Goal: Information Seeking & Learning: Learn about a topic

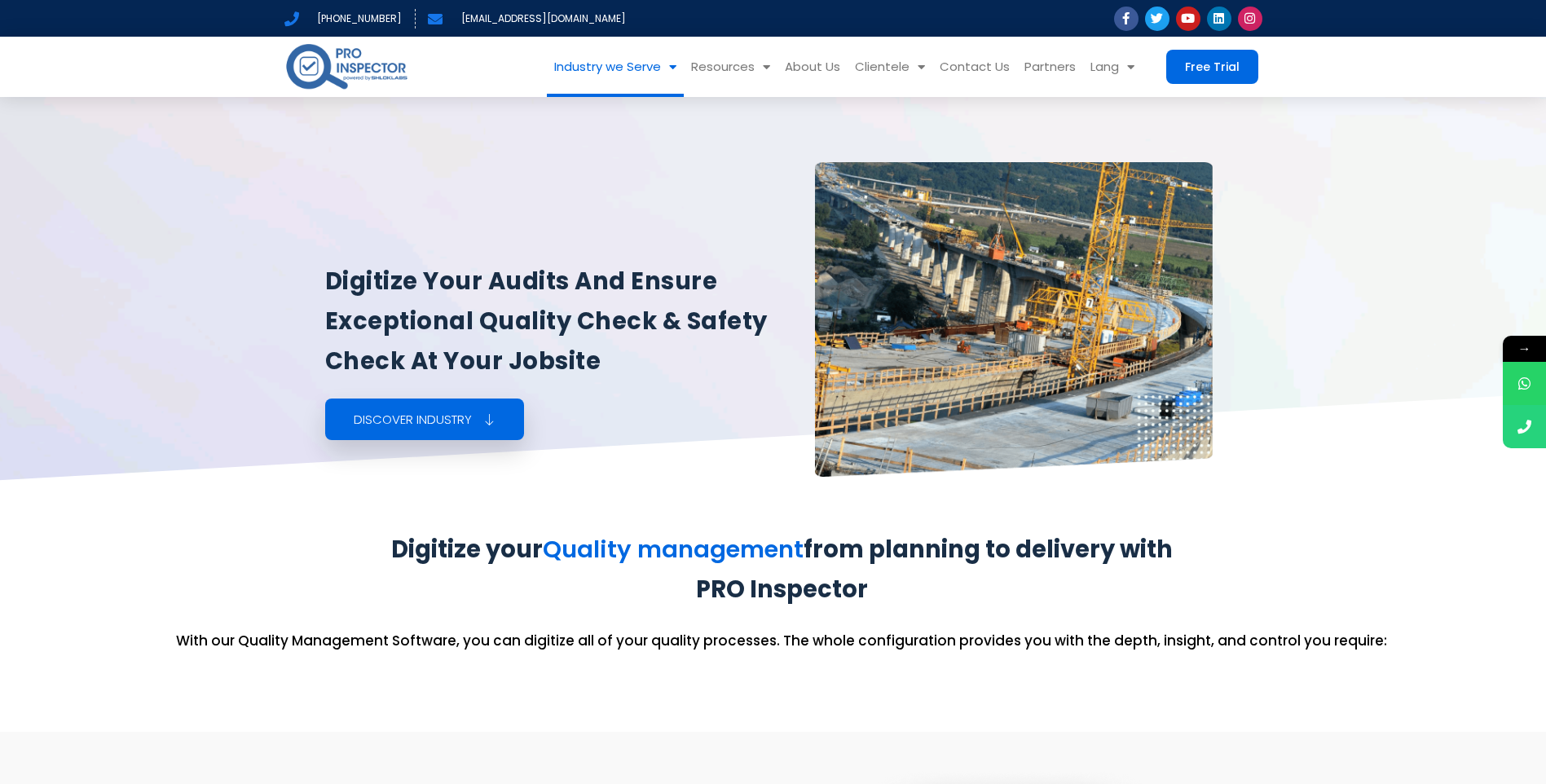
click at [647, 68] on link "Industry we Serve" at bounding box center [615, 66] width 137 height 60
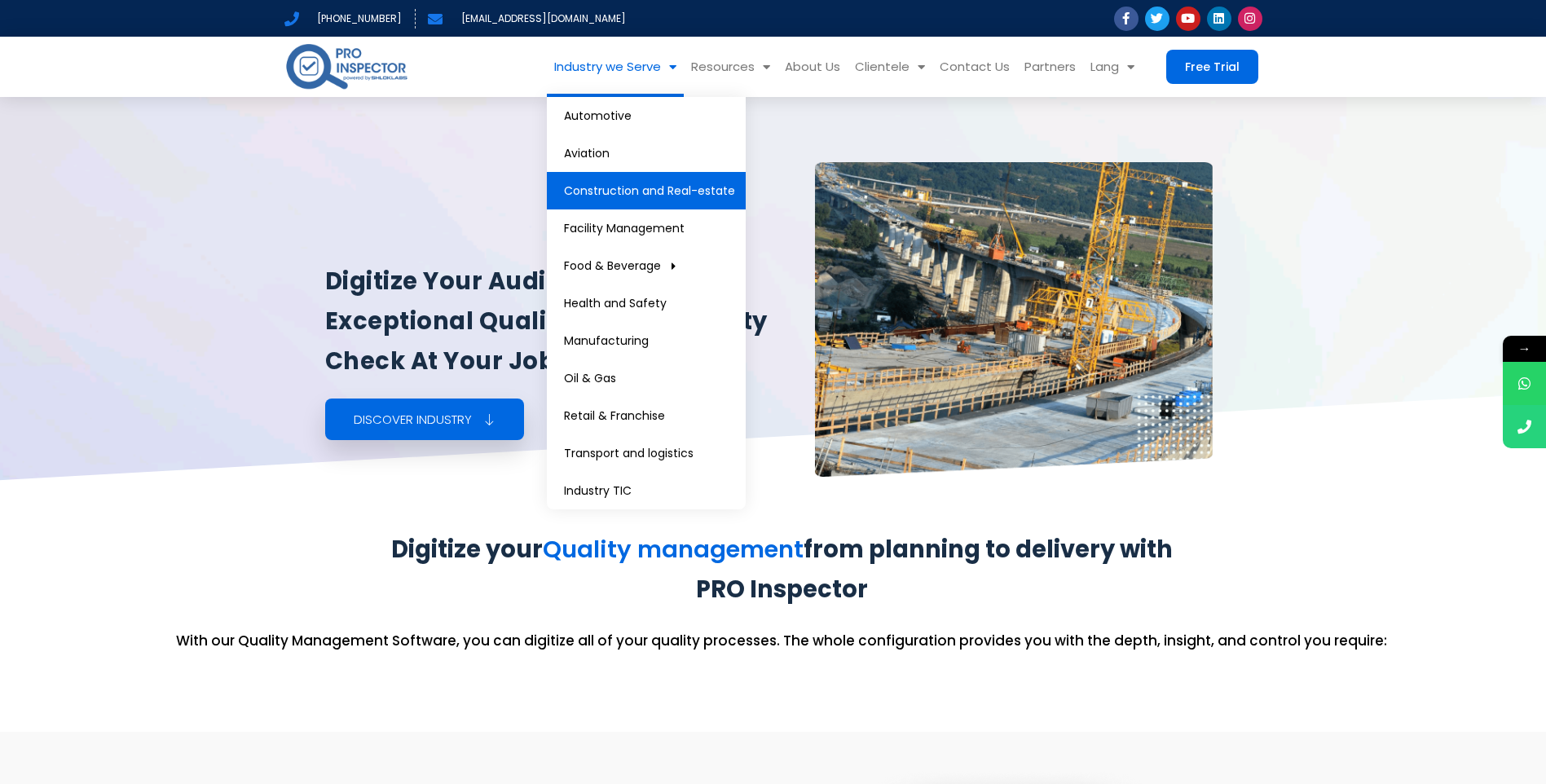
click at [632, 192] on link "Construction and Real-estate" at bounding box center [646, 190] width 199 height 38
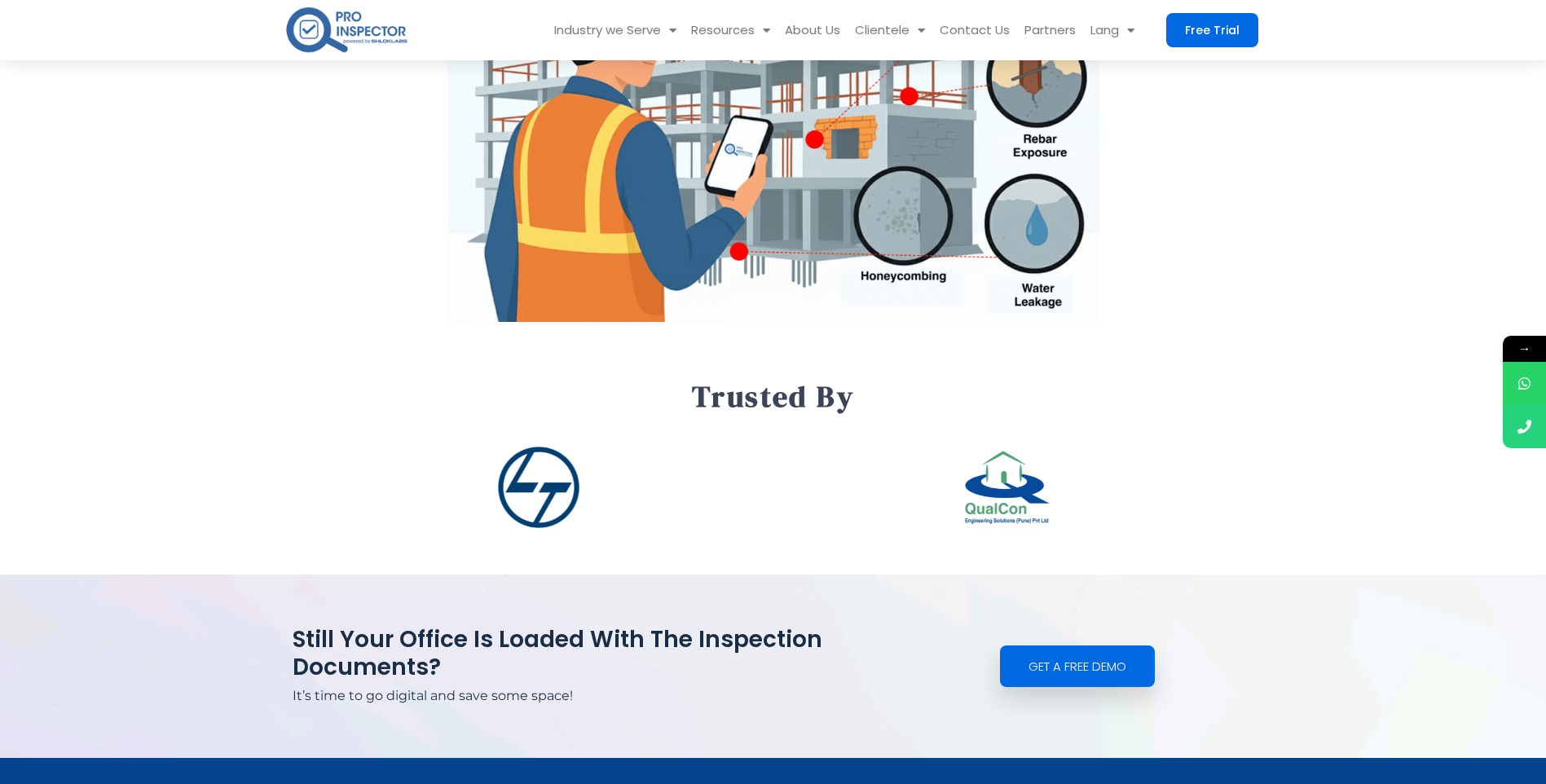
scroll to position [1956, 0]
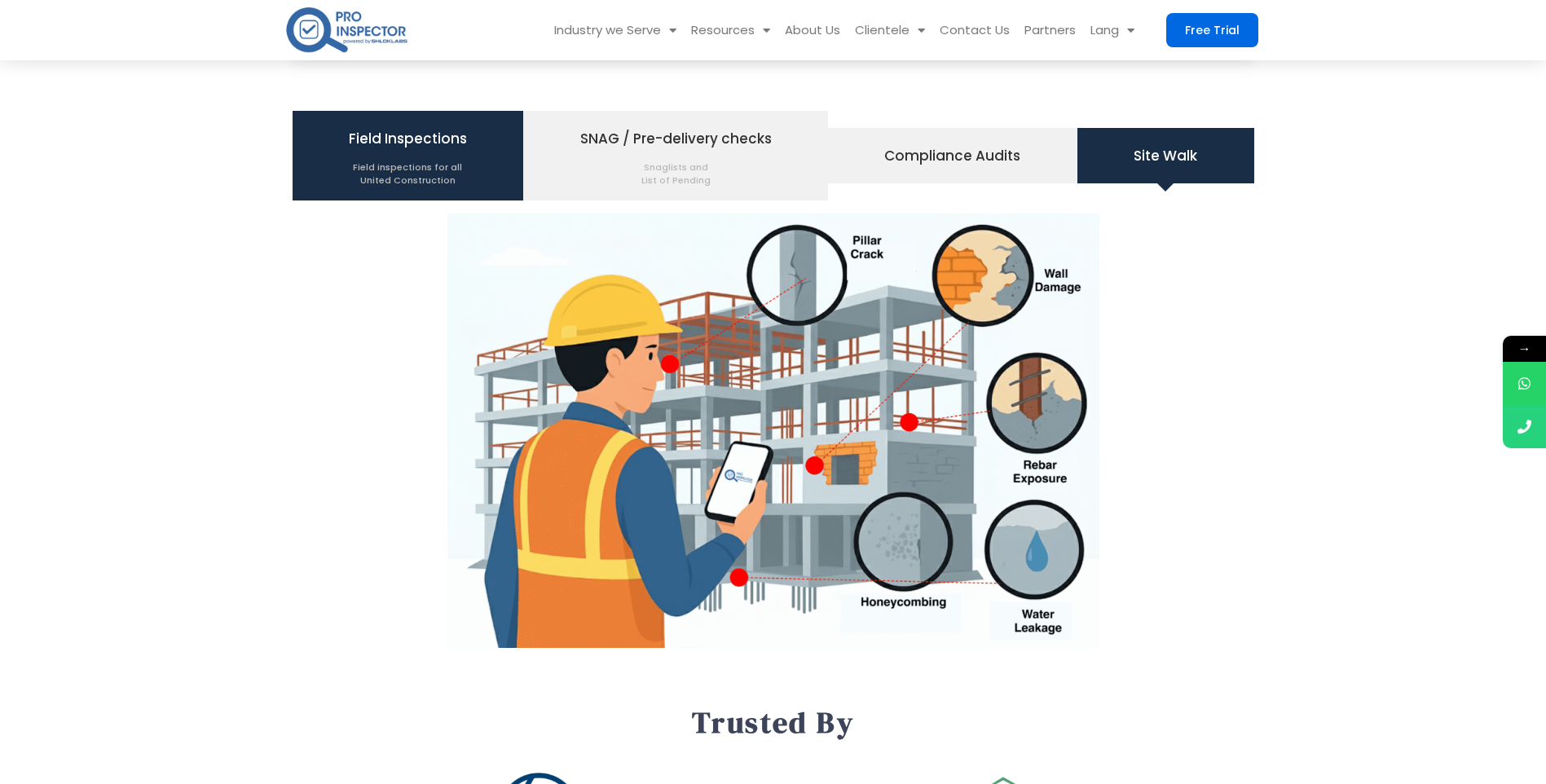
click at [435, 152] on span "Field Inspections Field inspections for all United Construction" at bounding box center [408, 155] width 118 height 62
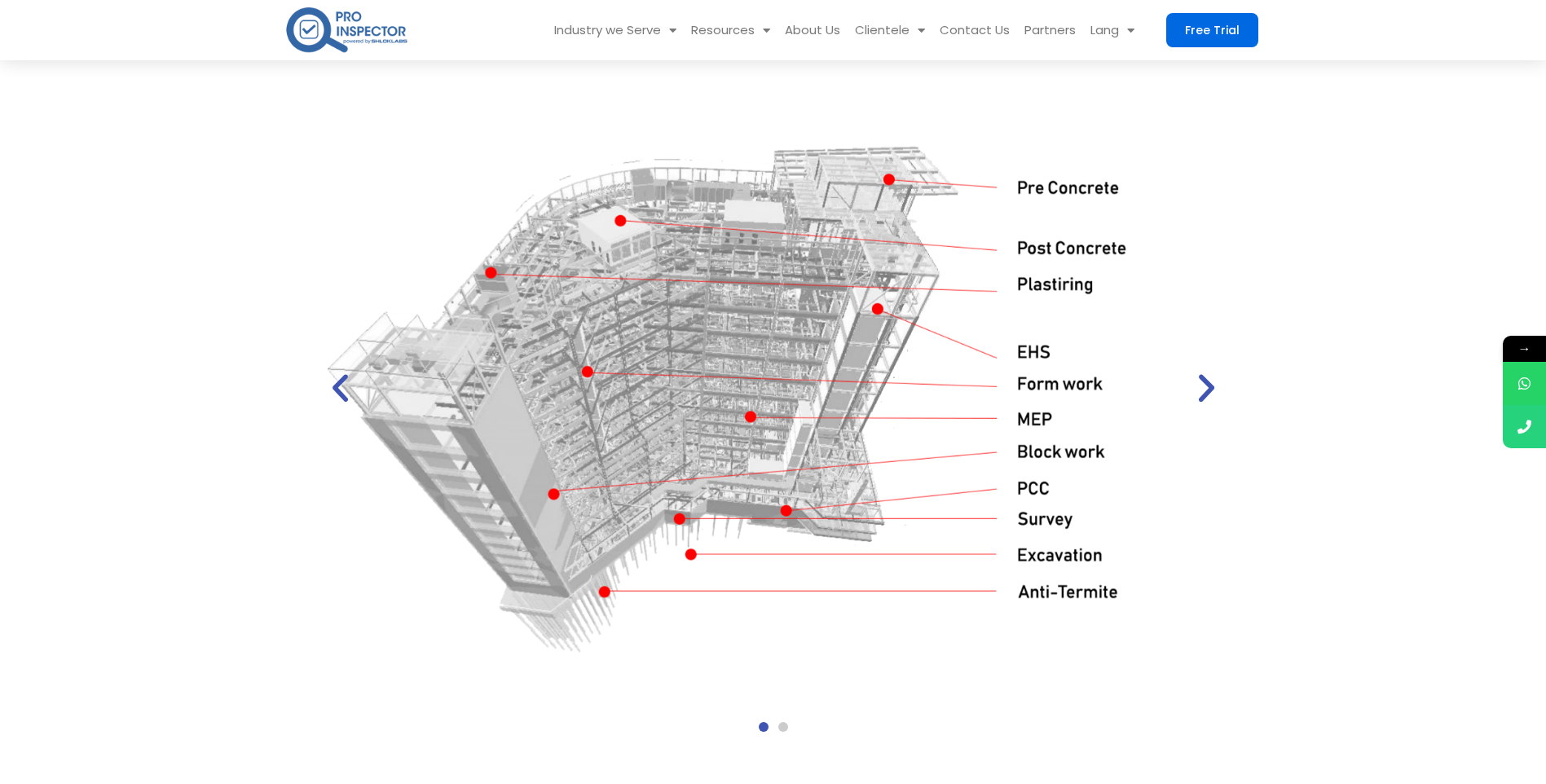
scroll to position [2037, 0]
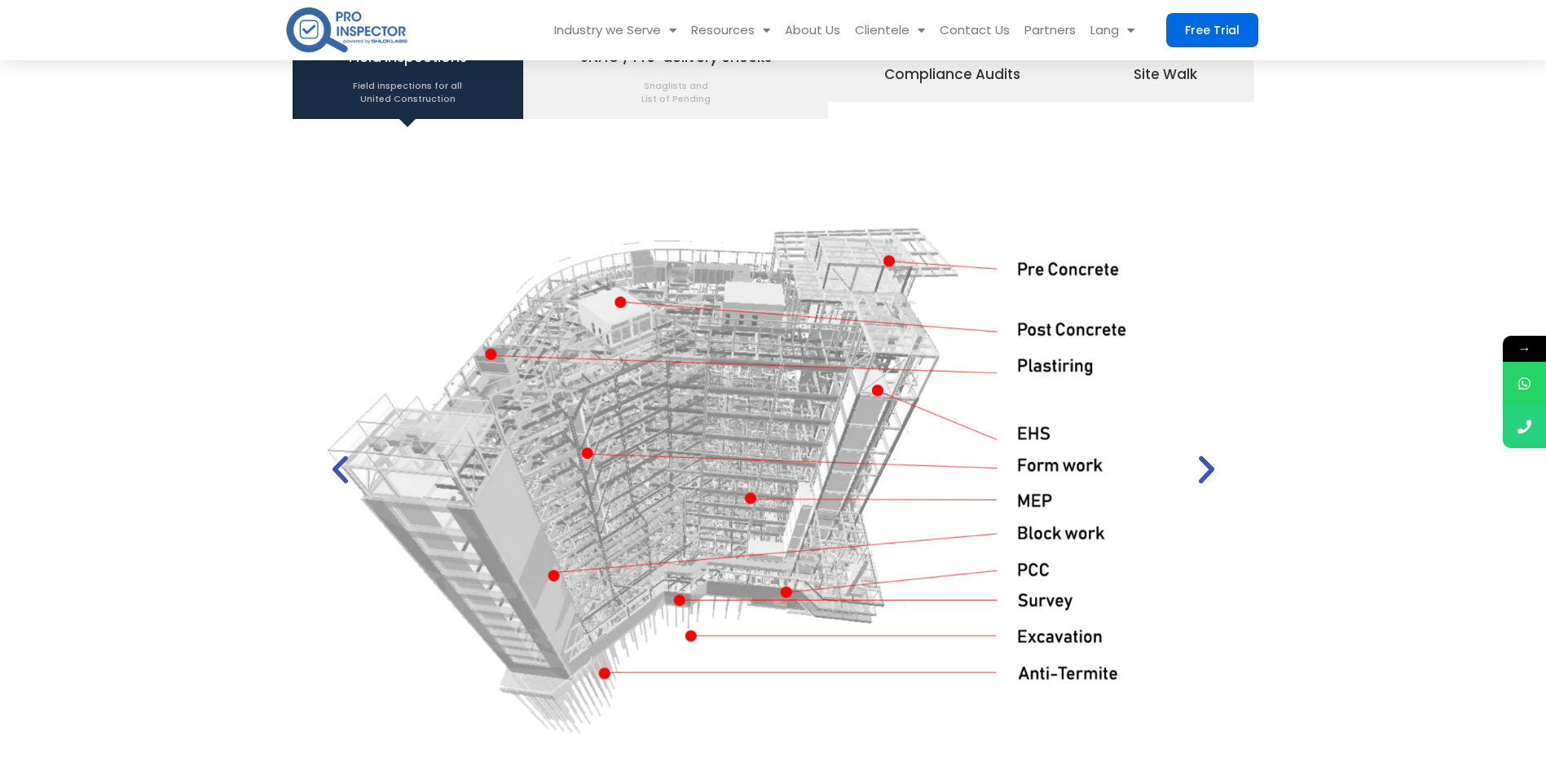
click at [1216, 485] on icon "Next slide" at bounding box center [1206, 468] width 37 height 37
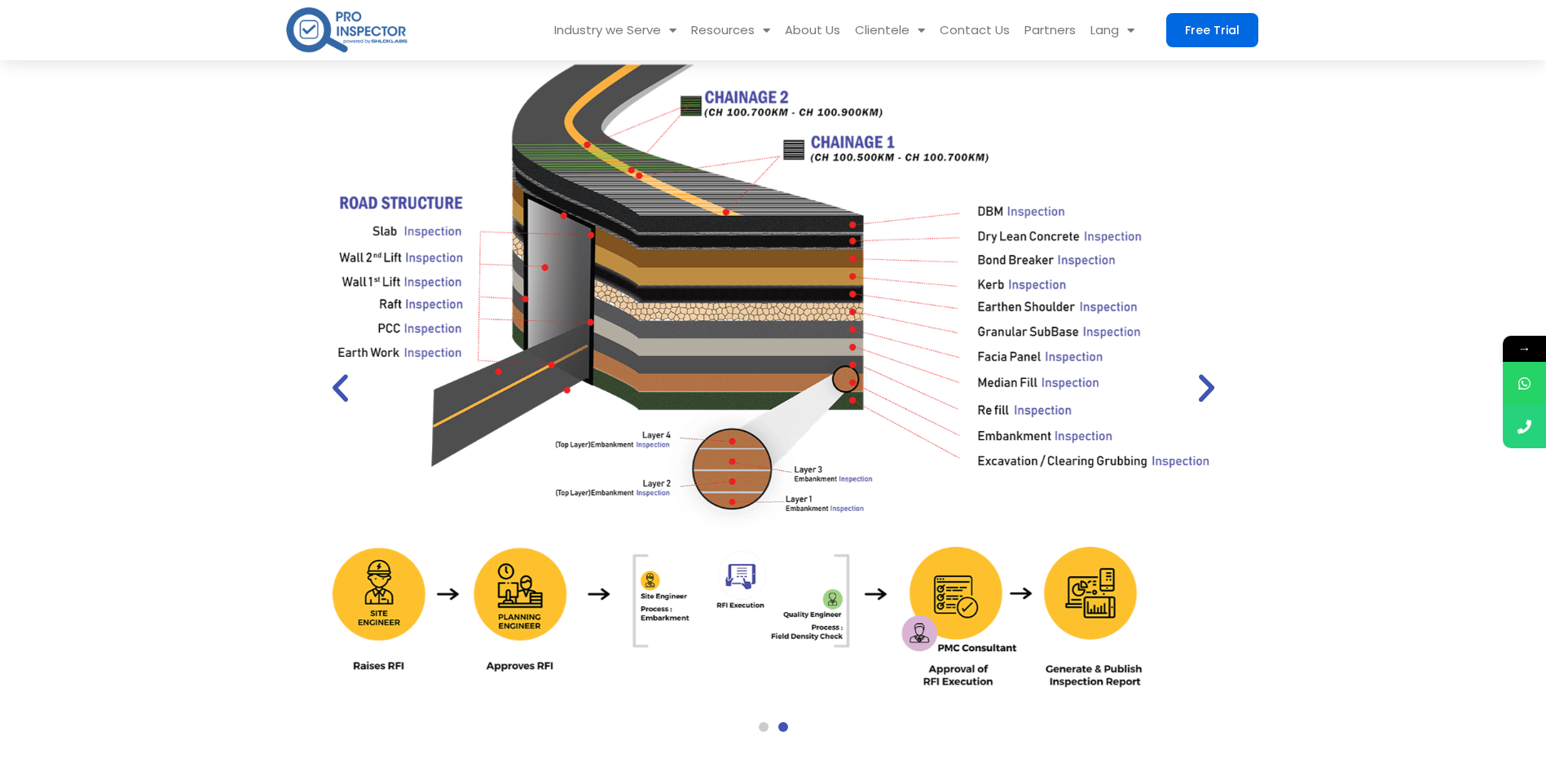
scroll to position [1875, 0]
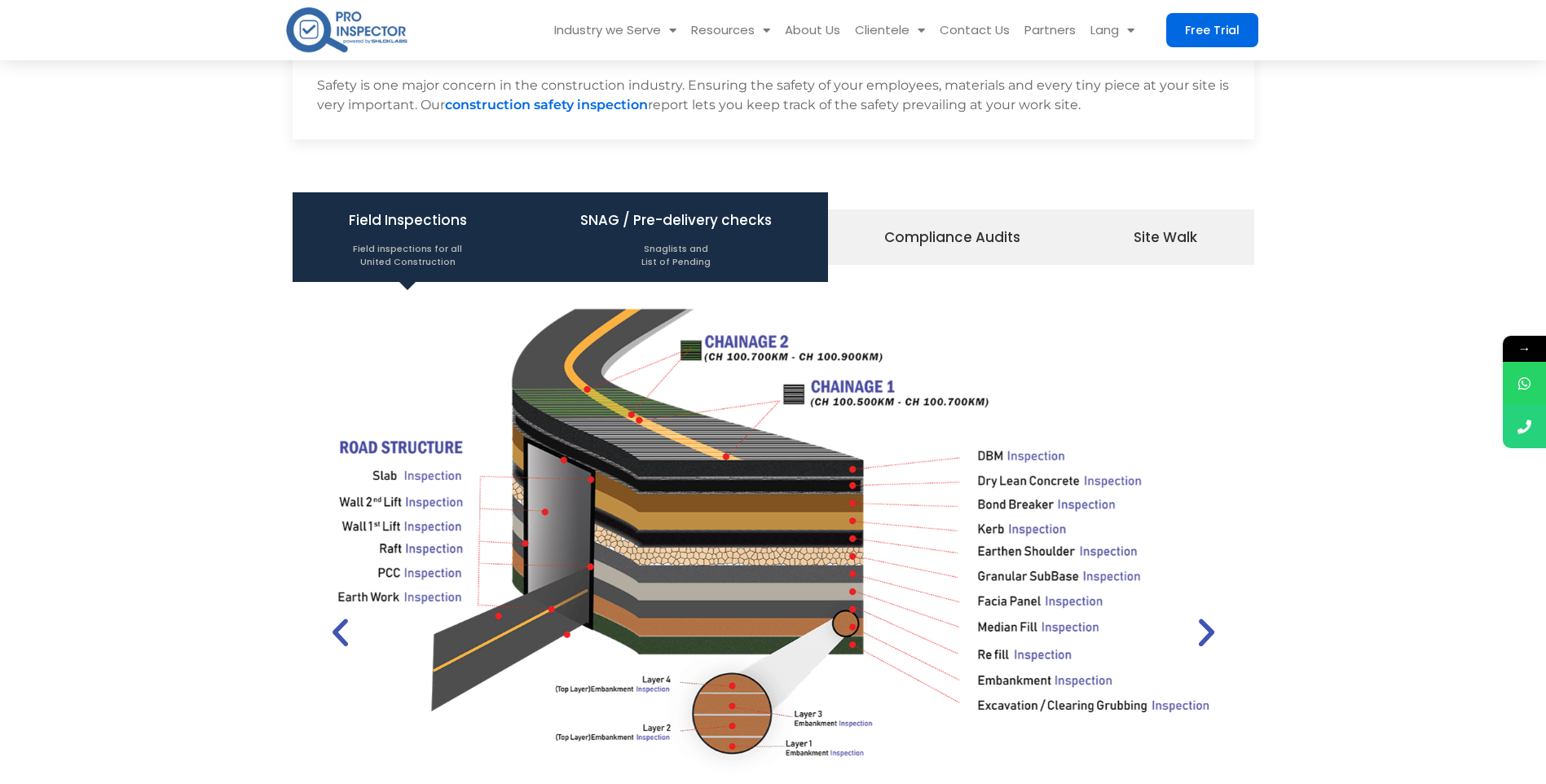
click at [680, 268] on li "SNAG / Pre-delivery checks Snaglists and List of Pending" at bounding box center [675, 237] width 305 height 89
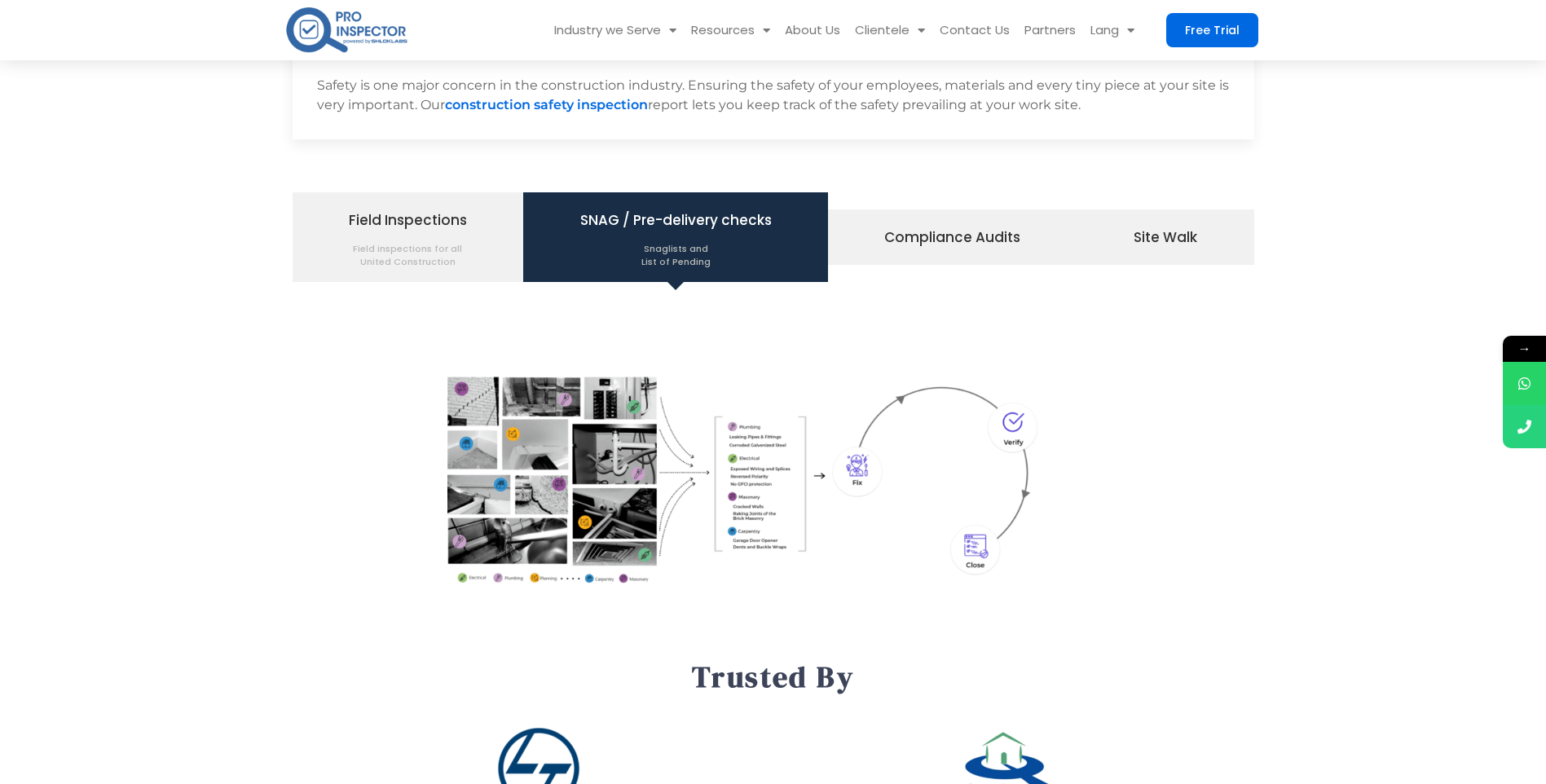
scroll to position [1956, 0]
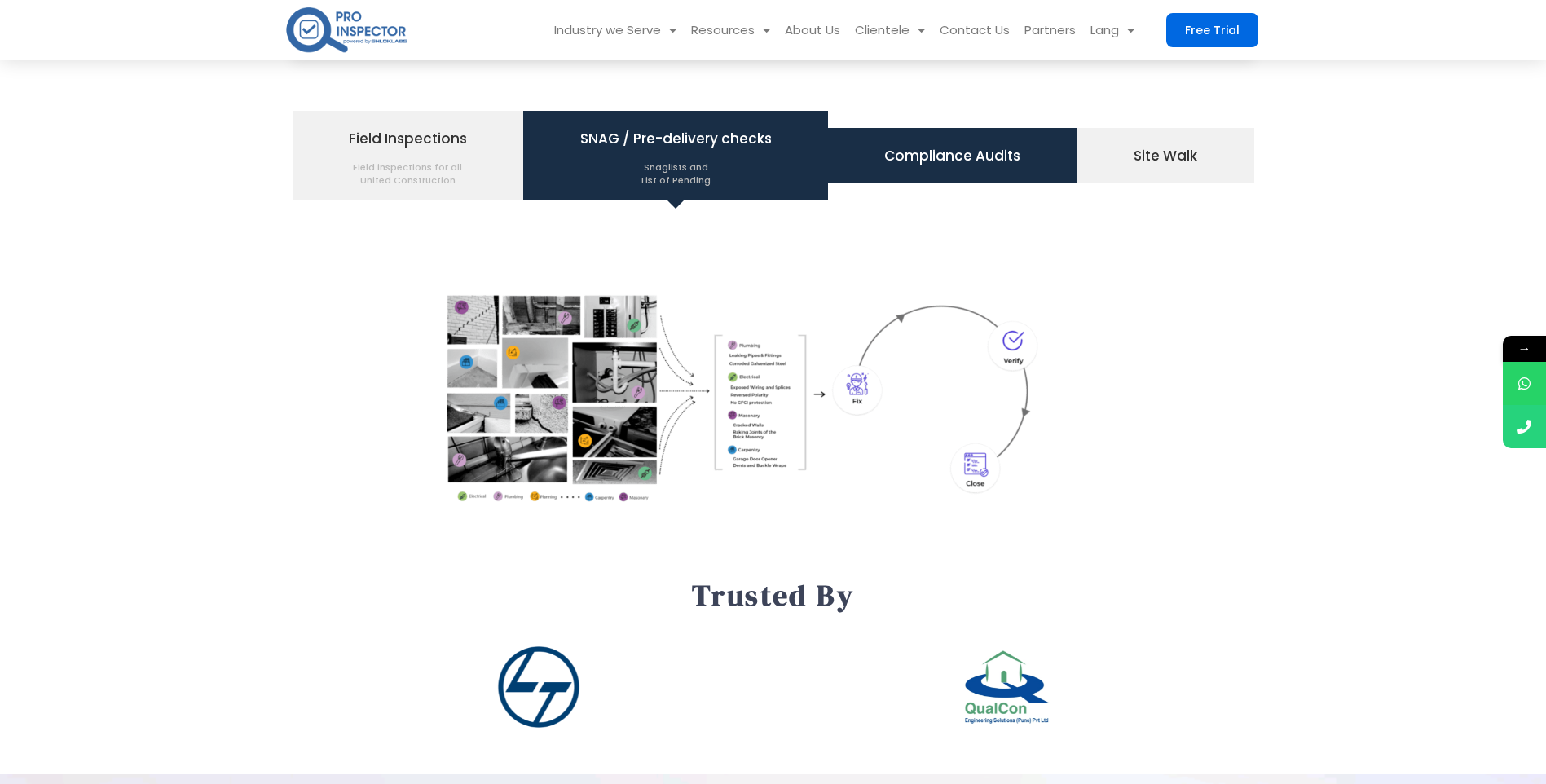
click at [890, 156] on span "Compliance Audits" at bounding box center [952, 156] width 136 height 28
